Goal: Information Seeking & Learning: Learn about a topic

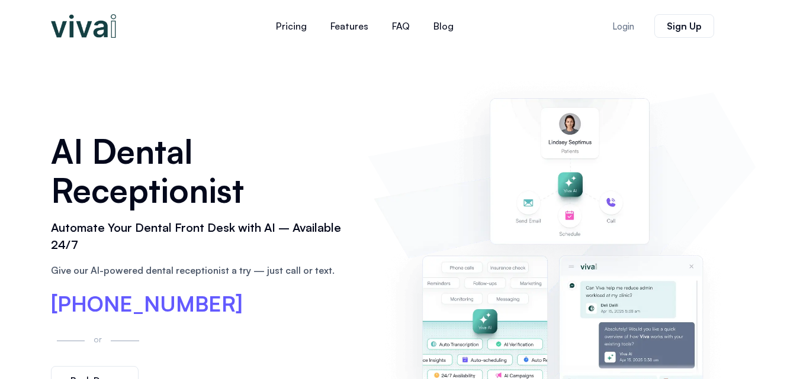
drag, startPoint x: 129, startPoint y: 74, endPoint x: 159, endPoint y: 73, distance: 30.2
click at [129, 74] on div "AI Dental Receptionist Automate Your Dental Front Desk with AI – Available 24/7…" at bounding box center [400, 263] width 710 height 423
click at [403, 26] on link "FAQ" at bounding box center [400, 26] width 41 height 28
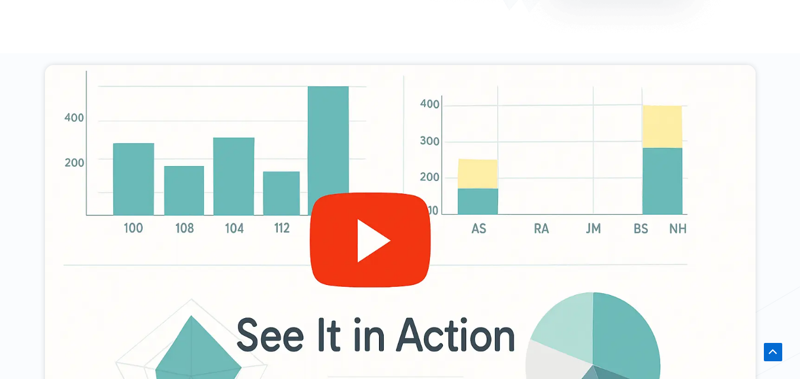
scroll to position [5356, 0]
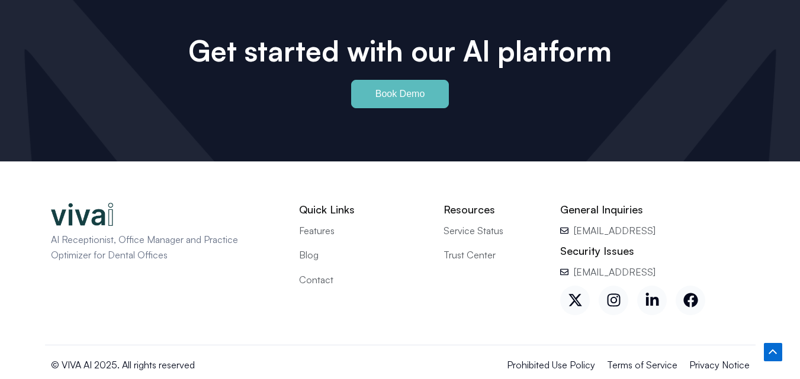
click at [313, 272] on span "Contact" at bounding box center [316, 279] width 34 height 15
click at [624, 357] on span "Terms of Service" at bounding box center [642, 364] width 70 height 15
click at [701, 357] on span "Privacy Notice" at bounding box center [719, 364] width 60 height 15
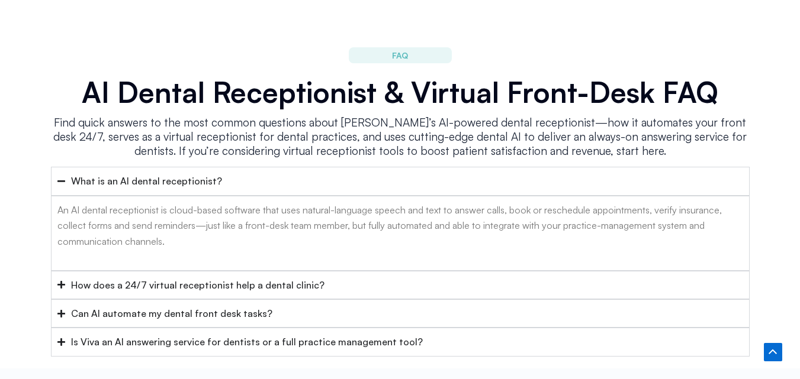
scroll to position [4529, 0]
